Goal: Information Seeking & Learning: Understand process/instructions

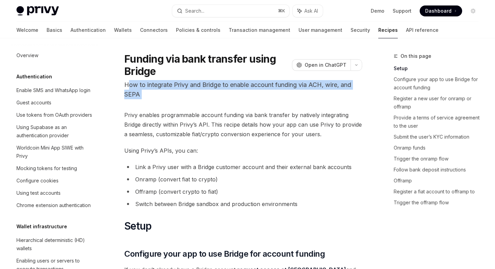
drag, startPoint x: 130, startPoint y: 87, endPoint x: 260, endPoint y: 110, distance: 132.1
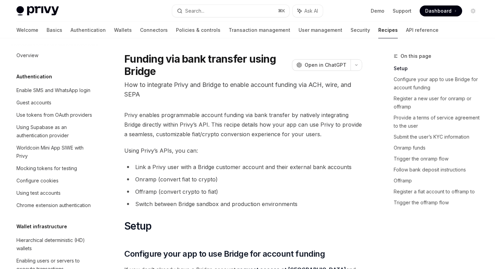
click at [260, 110] on span "Privy enables programmable account funding via bank transfer by natively integr…" at bounding box center [243, 124] width 238 height 29
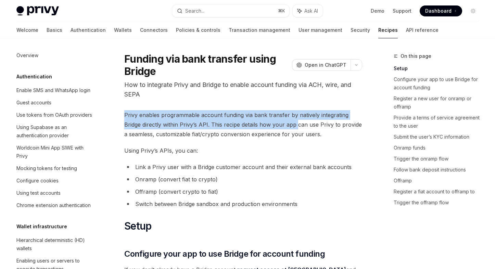
drag, startPoint x: 297, startPoint y: 129, endPoint x: 216, endPoint y: 105, distance: 85.1
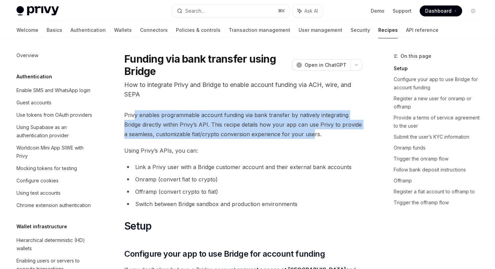
drag, startPoint x: 133, startPoint y: 117, endPoint x: 310, endPoint y: 136, distance: 177.6
click at [311, 136] on span "Privy enables programmable account funding via bank transfer by natively integr…" at bounding box center [243, 124] width 238 height 29
click at [310, 136] on span "Privy enables programmable account funding via bank transfer by natively integr…" at bounding box center [243, 124] width 238 height 29
drag, startPoint x: 341, startPoint y: 136, endPoint x: 167, endPoint y: 101, distance: 176.9
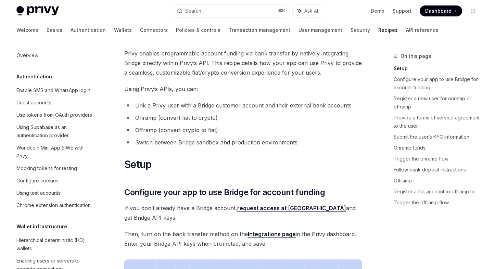
scroll to position [72, 0]
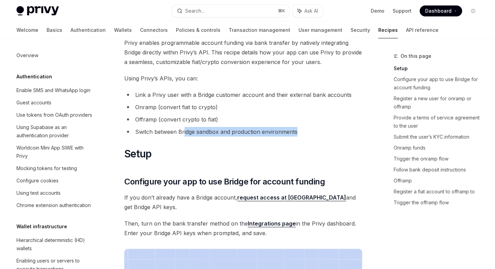
drag, startPoint x: 184, startPoint y: 135, endPoint x: 322, endPoint y: 135, distance: 137.9
click at [322, 135] on li "Switch between Bridge sandbox and production environments" at bounding box center [243, 132] width 238 height 10
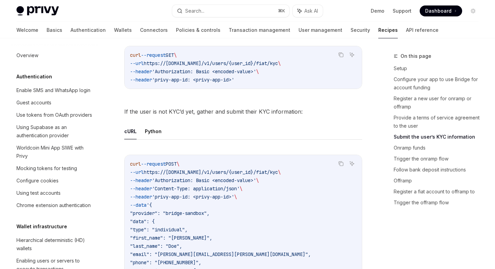
scroll to position [809, 0]
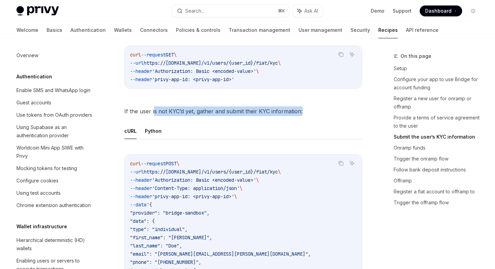
drag, startPoint x: 153, startPoint y: 113, endPoint x: 308, endPoint y: 116, distance: 154.7
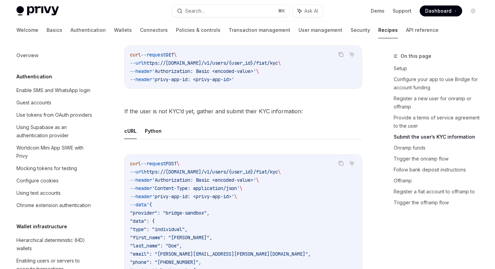
drag, startPoint x: 326, startPoint y: 119, endPoint x: 196, endPoint y: 113, distance: 129.9
click at [196, 113] on span "If the user is not KYC’d yet, gather and submit their KYC information:" at bounding box center [243, 111] width 238 height 10
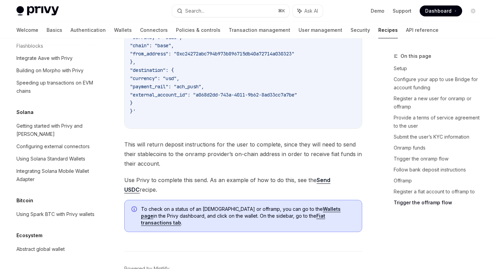
scroll to position [2378, 0]
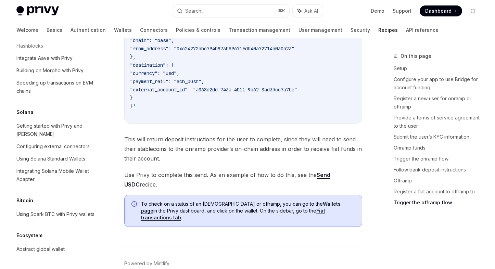
click at [329, 171] on link "Send USDC" at bounding box center [227, 179] width 206 height 17
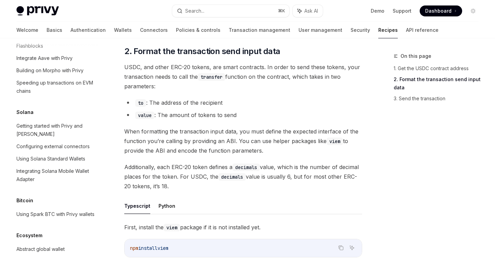
scroll to position [322, 0]
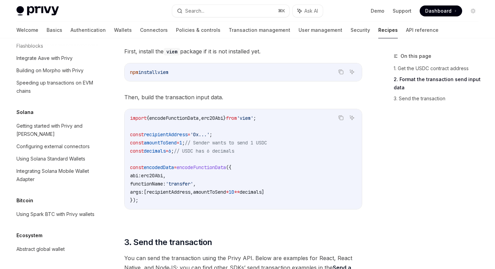
type textarea "*"
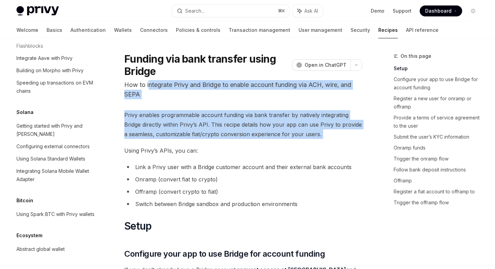
drag, startPoint x: 155, startPoint y: 90, endPoint x: 243, endPoint y: 143, distance: 103.1
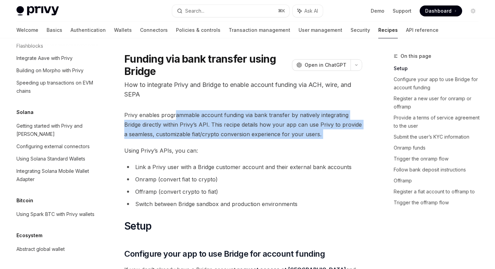
drag, startPoint x: 302, startPoint y: 143, endPoint x: 166, endPoint y: 108, distance: 140.4
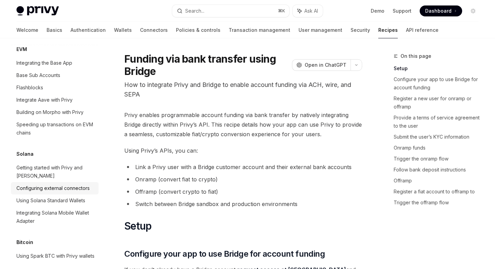
scroll to position [1011, 0]
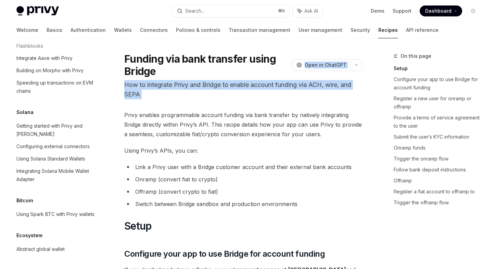
drag, startPoint x: 162, startPoint y: 77, endPoint x: 260, endPoint y: 110, distance: 103.8
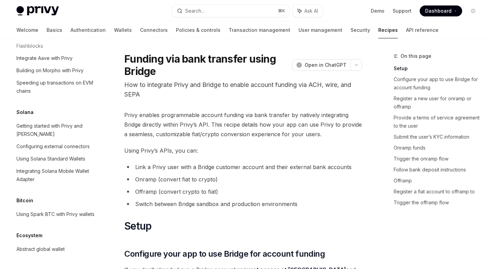
click at [260, 110] on span "Privy enables programmable account funding via bank transfer by natively integr…" at bounding box center [243, 124] width 238 height 29
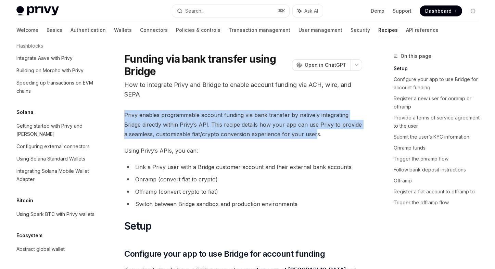
drag, startPoint x: 315, startPoint y: 135, endPoint x: 194, endPoint y: 109, distance: 123.5
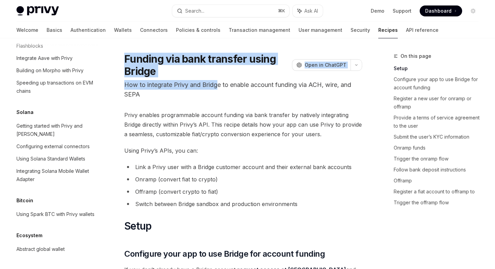
drag, startPoint x: 121, startPoint y: 54, endPoint x: 220, endPoint y: 83, distance: 103.3
click at [220, 83] on p "How to integrate Privy and Bridge to enable account funding via ACH, wire, and …" at bounding box center [243, 89] width 238 height 19
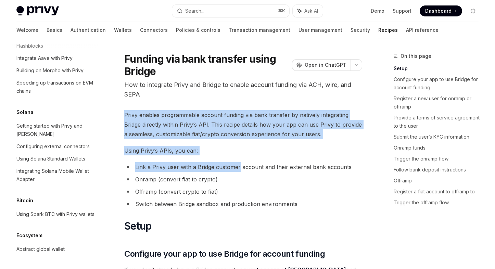
drag, startPoint x: 125, startPoint y: 116, endPoint x: 240, endPoint y: 165, distance: 125.2
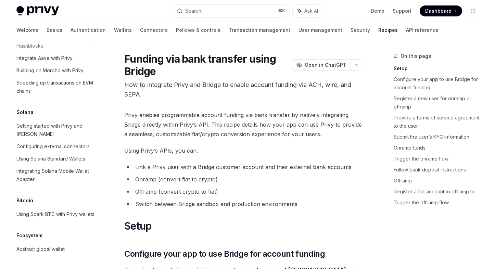
click at [240, 165] on li "Link a Privy user with a Bridge customer account and their external bank accoun…" at bounding box center [243, 167] width 238 height 10
